Goal: Find specific page/section: Find specific page/section

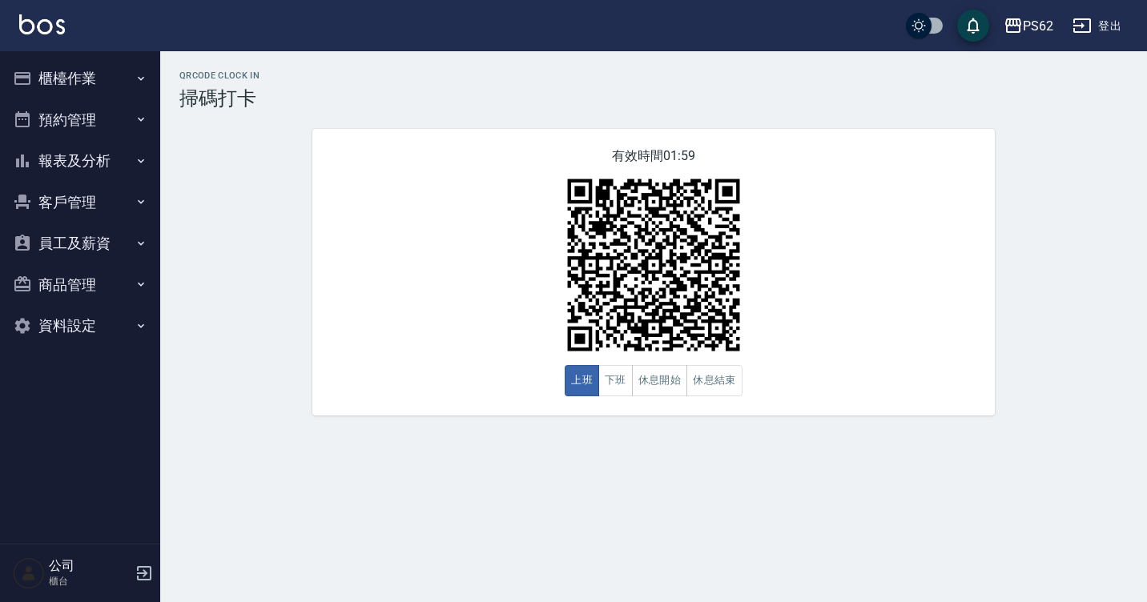
click at [49, 82] on button "櫃檯作業" at bounding box center [79, 79] width 147 height 42
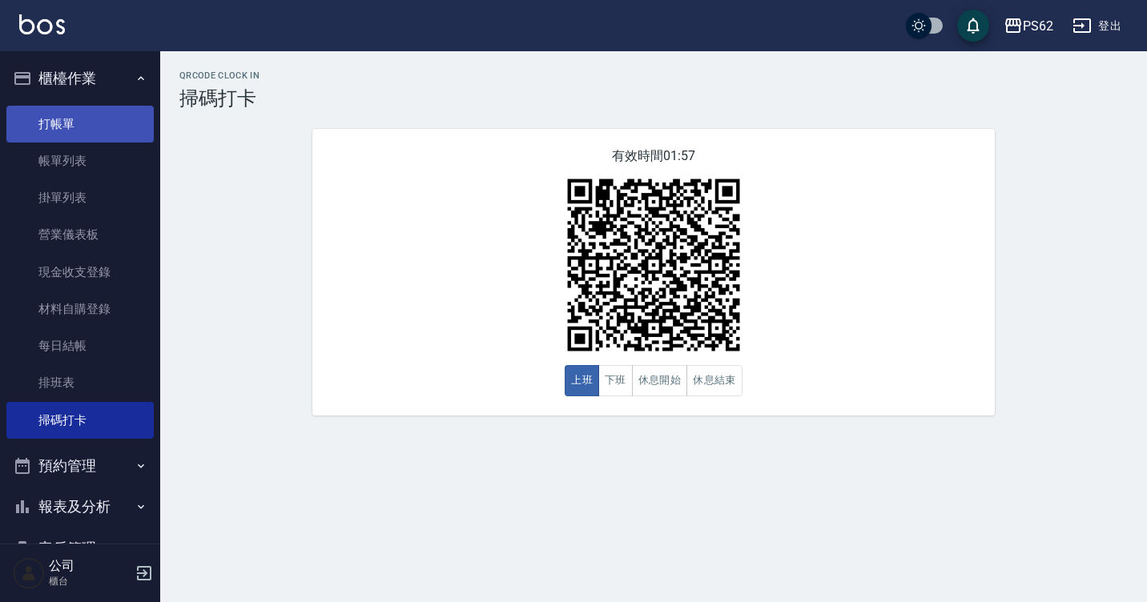
click at [75, 119] on link "打帳單" at bounding box center [79, 124] width 147 height 37
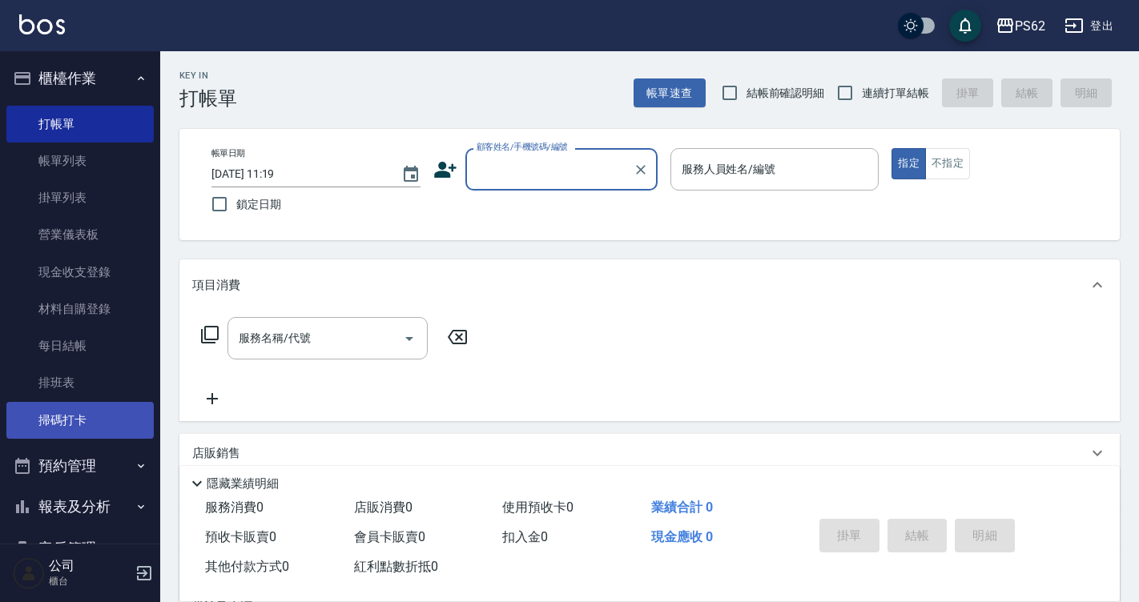
click at [34, 422] on link "掃碼打卡" at bounding box center [79, 420] width 147 height 37
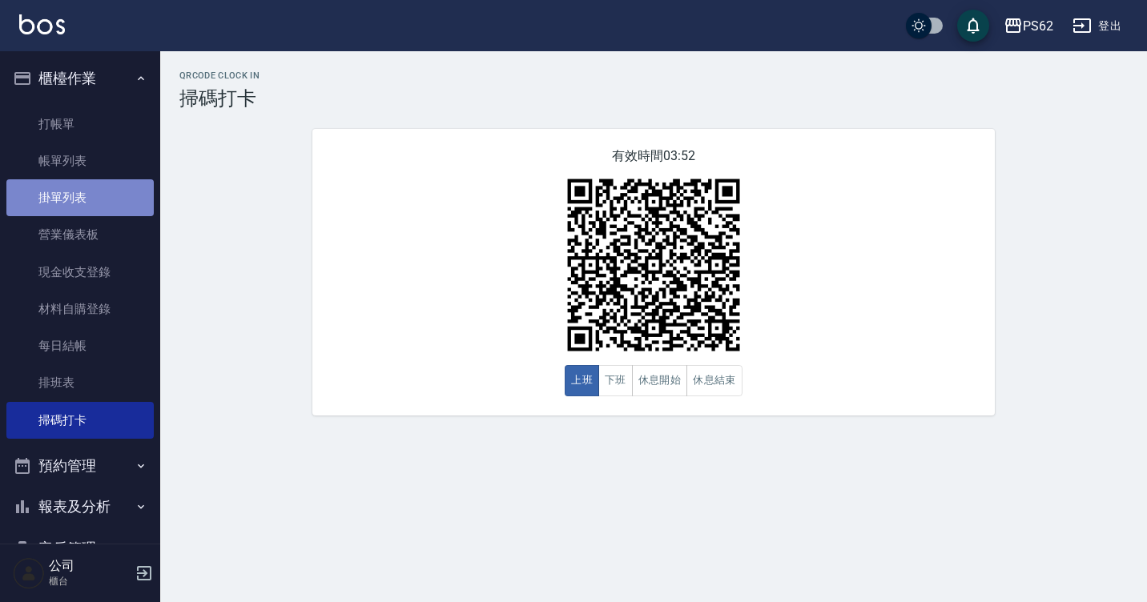
click at [115, 184] on link "掛單列表" at bounding box center [79, 197] width 147 height 37
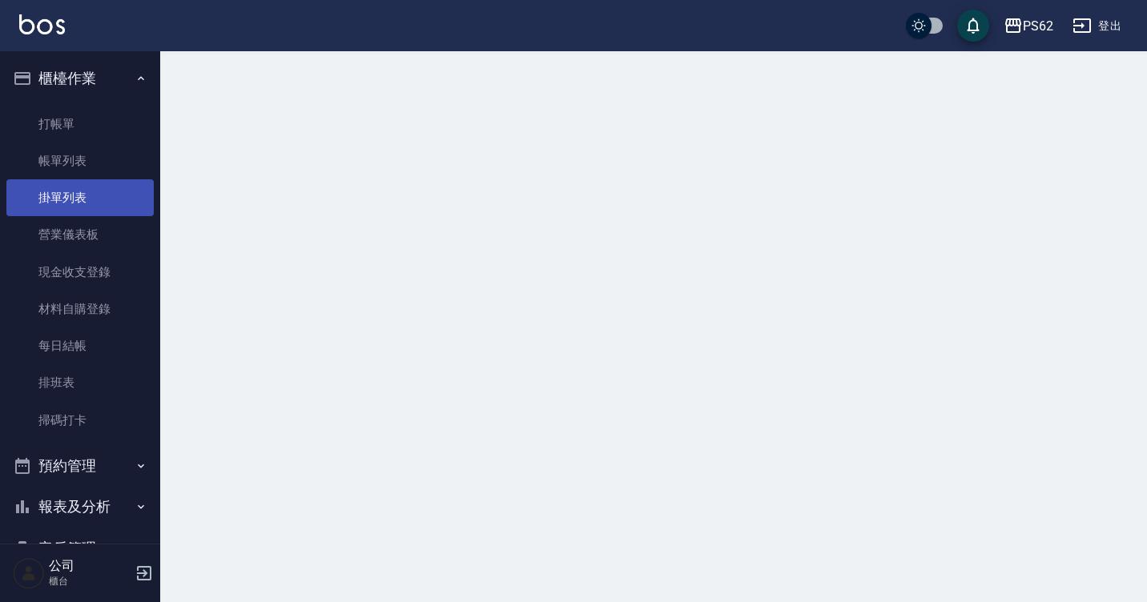
click at [115, 183] on link "掛單列表" at bounding box center [79, 197] width 147 height 37
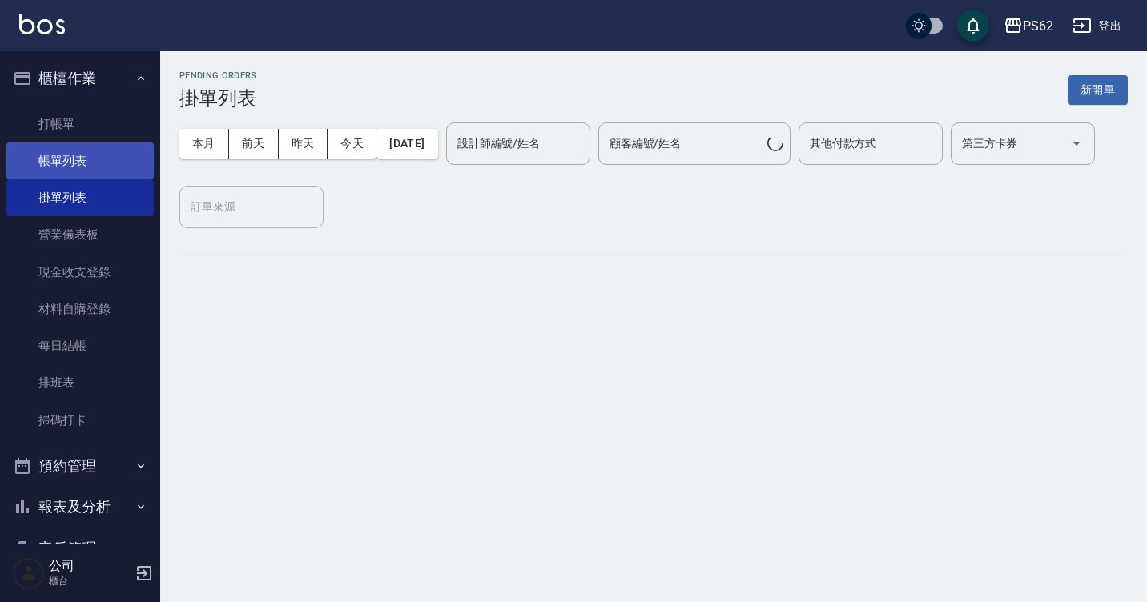
click at [115, 166] on link "帳單列表" at bounding box center [79, 161] width 147 height 37
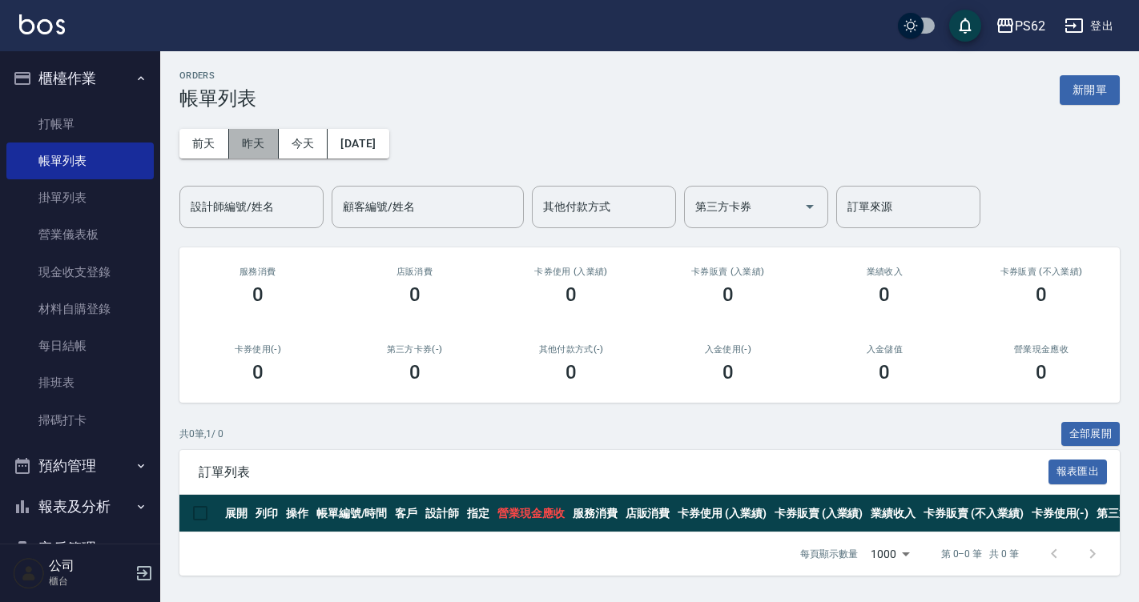
click at [256, 134] on button "昨天" at bounding box center [254, 144] width 50 height 30
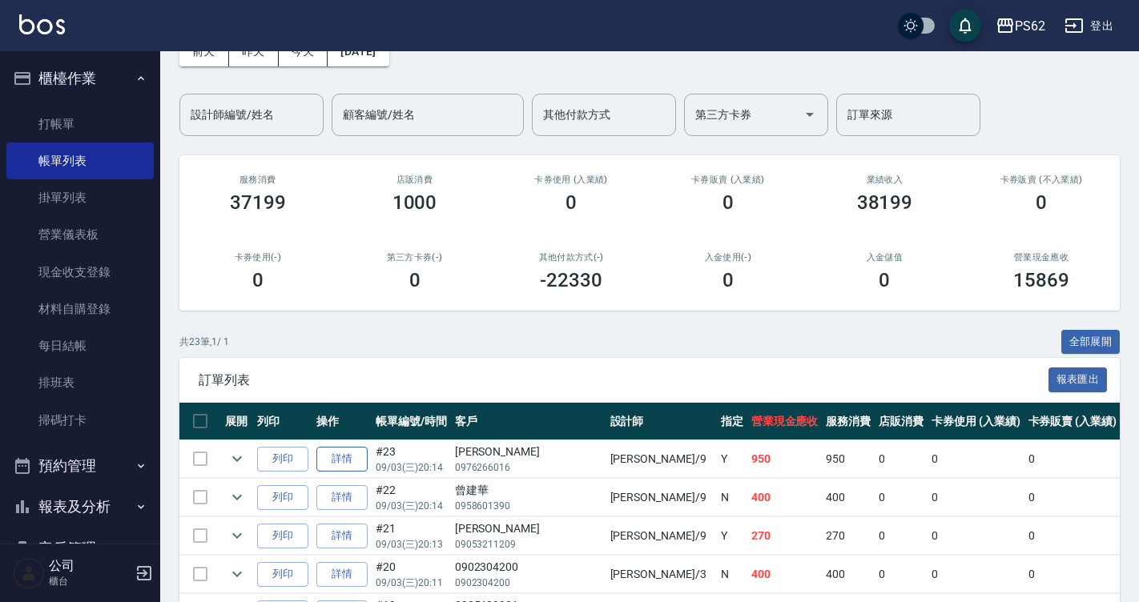
scroll to position [80, 0]
